Goal: Task Accomplishment & Management: Manage account settings

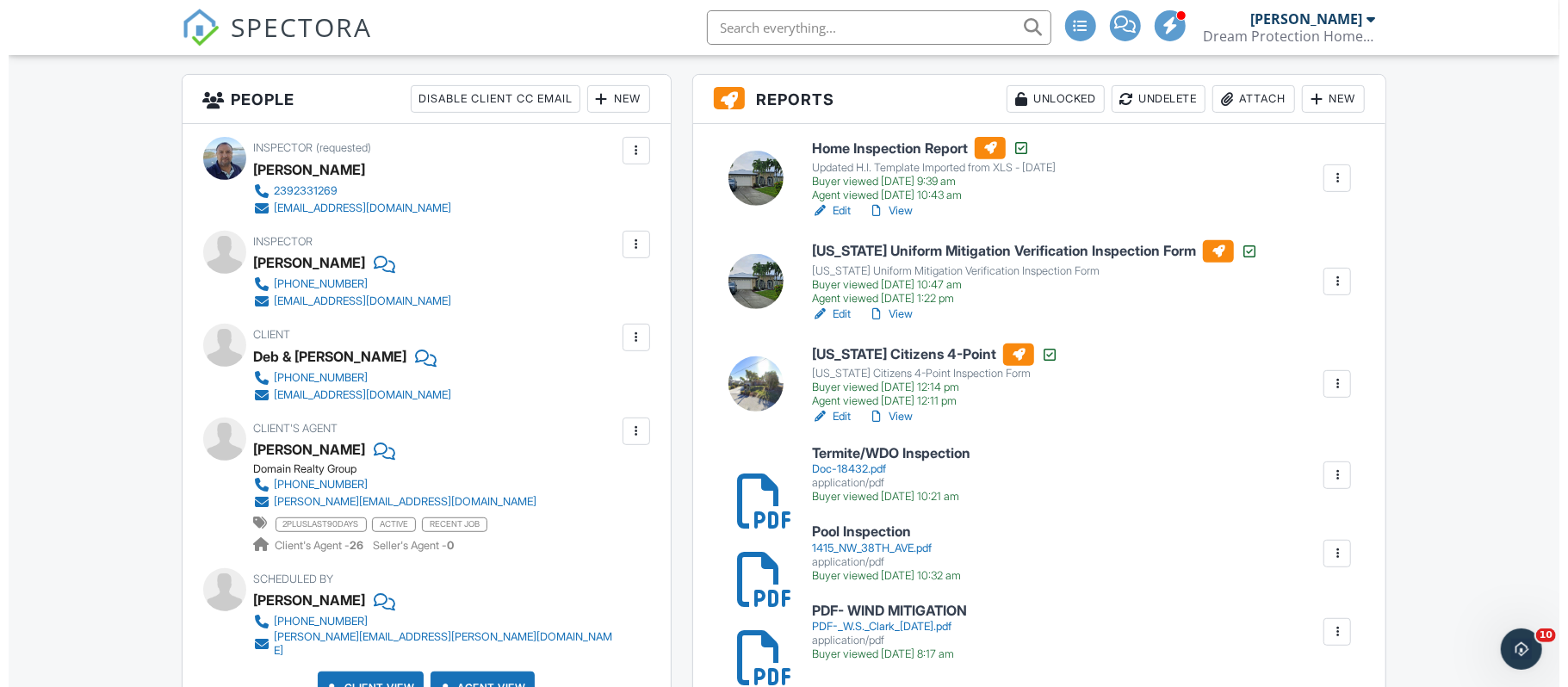
scroll to position [397, 0]
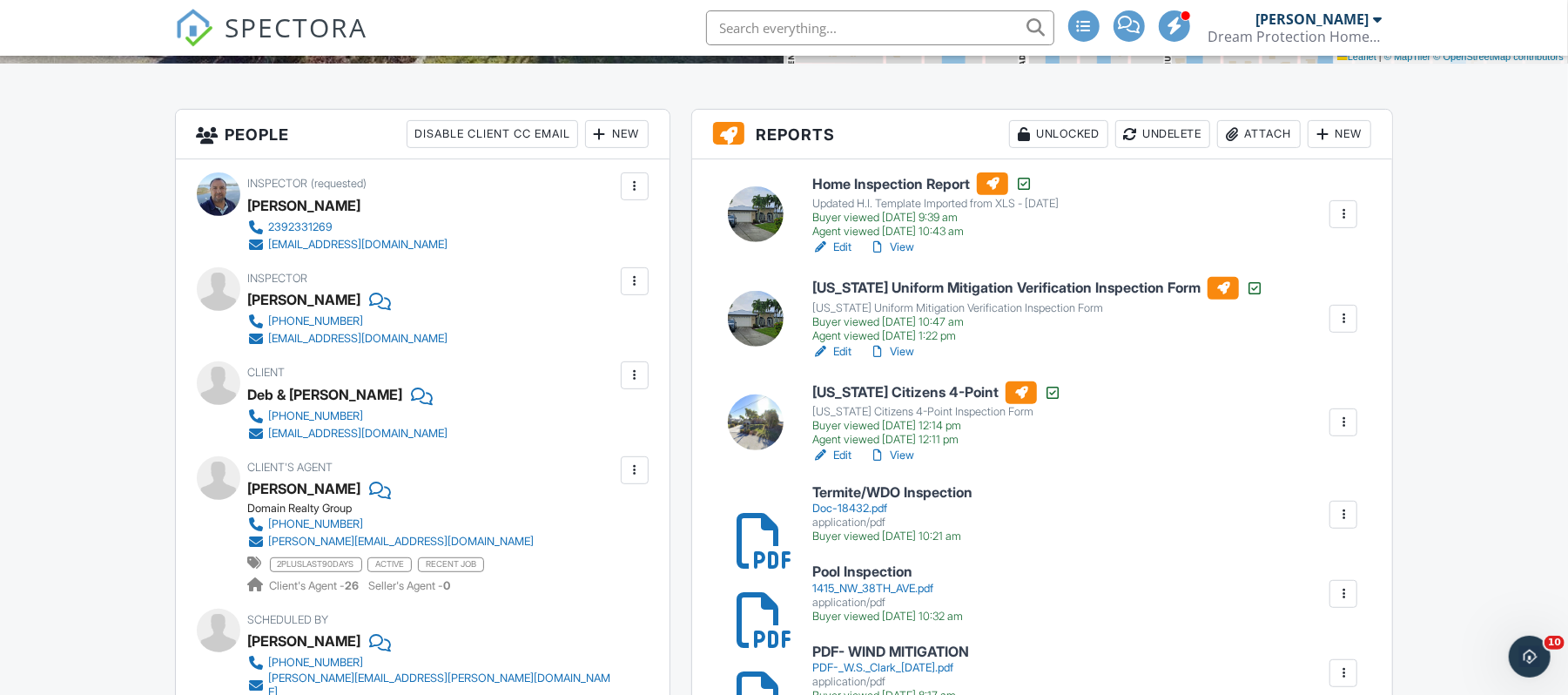
click at [1272, 132] on div "Attach" at bounding box center [1259, 134] width 84 height 28
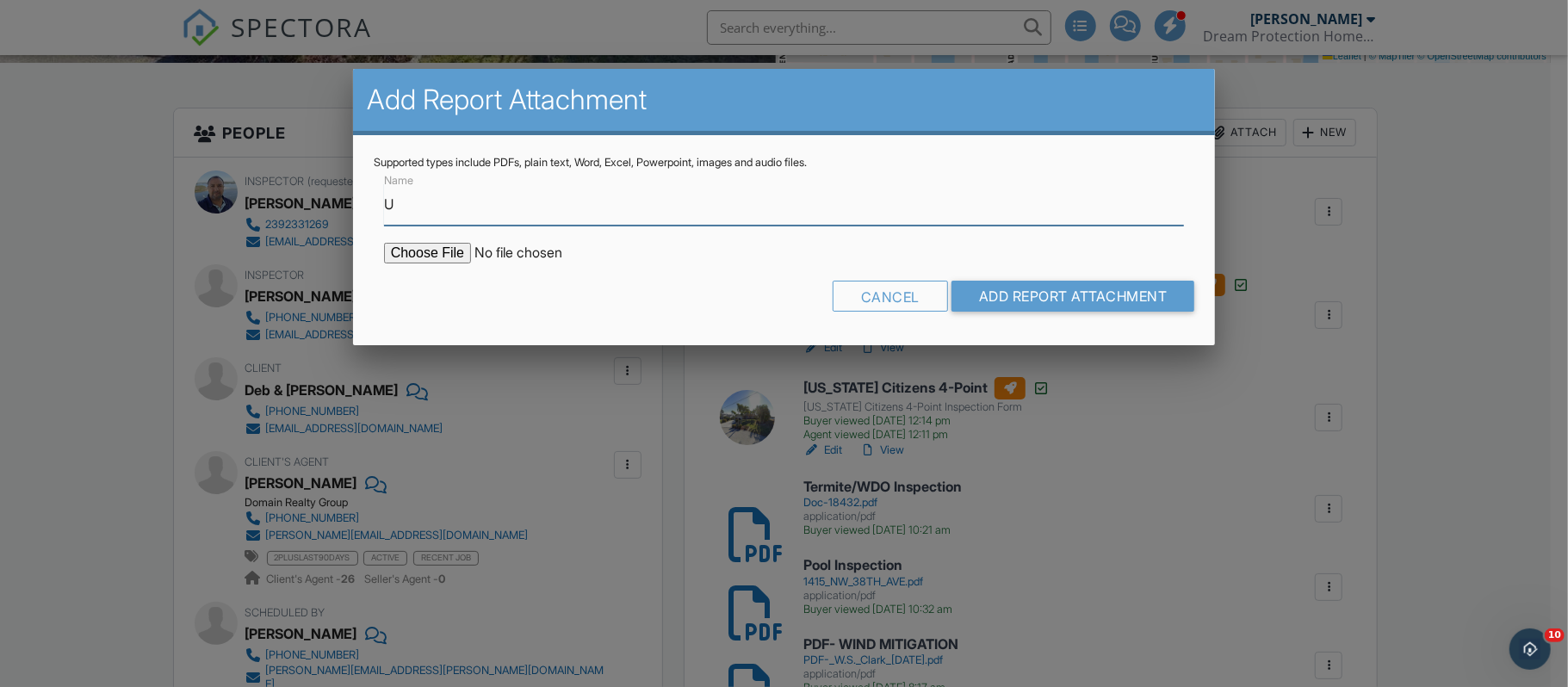
type input "UPDATED 4 POINT- PDF"
click at [411, 253] on input "file" at bounding box center [530, 254] width 293 height 21
type input "C:\fakepath\PDF- UPD- CITIZENS 4 POINT Clark 09.24.25.pdf"
click at [1016, 291] on input "Add Report Attachment" at bounding box center [1073, 296] width 244 height 31
